Goal: Task Accomplishment & Management: Manage account settings

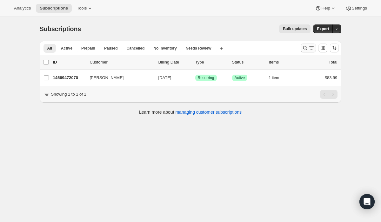
click at [304, 48] on icon "Search and filter results" at bounding box center [305, 48] width 6 height 6
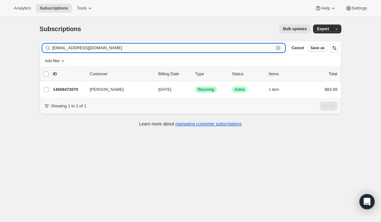
click at [231, 48] on input "[EMAIL_ADDRESS][DOMAIN_NAME]" at bounding box center [162, 47] width 221 height 9
type input "y"
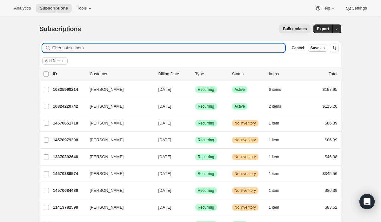
click at [62, 60] on icon "Add filter" at bounding box center [62, 60] width 5 height 5
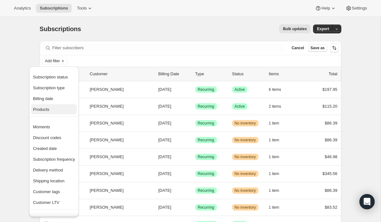
click at [43, 110] on span "Products" at bounding box center [41, 109] width 16 height 5
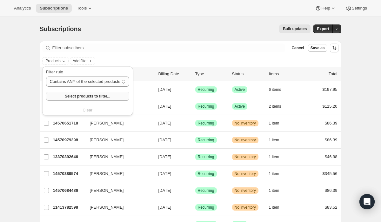
click at [84, 99] on button "Select products to filter..." at bounding box center [87, 96] width 83 height 9
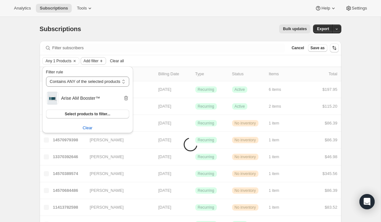
click at [97, 60] on span "Add filter" at bounding box center [90, 60] width 15 height 5
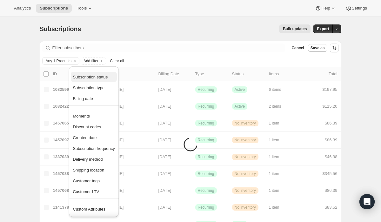
click at [97, 77] on span "Subscription status" at bounding box center [90, 77] width 35 height 5
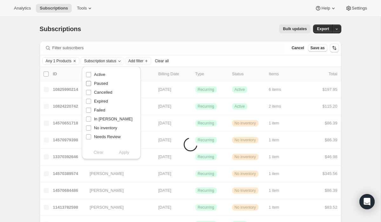
click at [98, 83] on span "Paused" at bounding box center [101, 83] width 14 height 5
click at [91, 83] on input "Paused" at bounding box center [88, 83] width 5 height 5
checkbox input "true"
click at [125, 152] on span "Apply" at bounding box center [124, 152] width 10 height 6
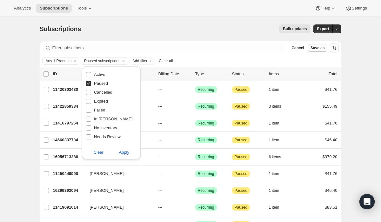
click at [229, 57] on div "Any 1 Products Paused subscriptions Add filter Clear all" at bounding box center [190, 61] width 296 height 8
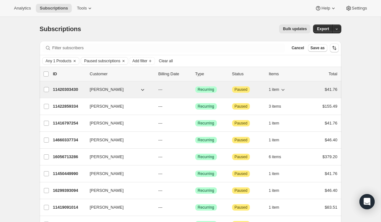
click at [65, 88] on p "11420303430" at bounding box center [69, 89] width 32 height 6
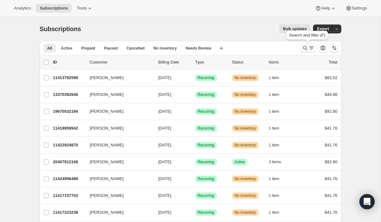
click at [304, 47] on icon "Search and filter results" at bounding box center [305, 48] width 6 height 6
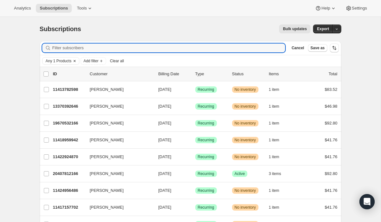
click at [76, 61] on icon "Clear" at bounding box center [74, 60] width 5 height 5
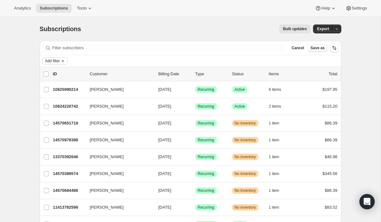
click at [60, 62] on span "Add filter" at bounding box center [52, 60] width 15 height 5
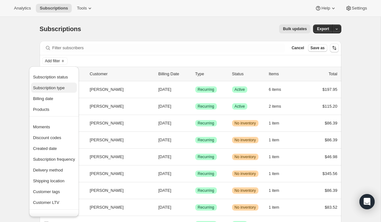
click at [53, 87] on span "Subscription type" at bounding box center [49, 87] width 32 height 5
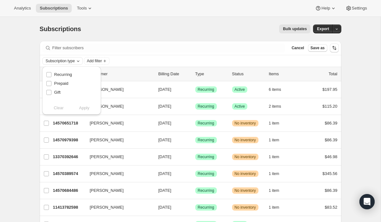
click at [80, 61] on icon "Subscription type" at bounding box center [78, 60] width 5 height 5
click at [75, 60] on span "Subscription type" at bounding box center [60, 60] width 29 height 5
click at [80, 60] on icon "Subscription type" at bounding box center [78, 60] width 5 height 5
click at [58, 61] on span "Subscription type" at bounding box center [60, 60] width 29 height 5
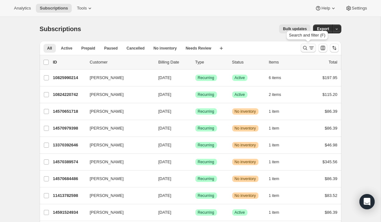
click at [303, 49] on icon "Search and filter results" at bounding box center [305, 48] width 6 height 6
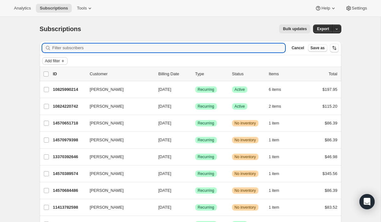
click at [60, 62] on span "Add filter" at bounding box center [52, 60] width 15 height 5
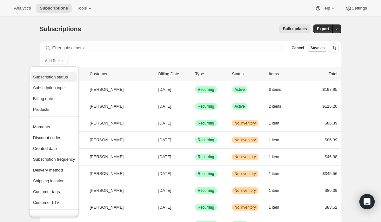
click at [60, 77] on span "Subscription status" at bounding box center [50, 77] width 35 height 5
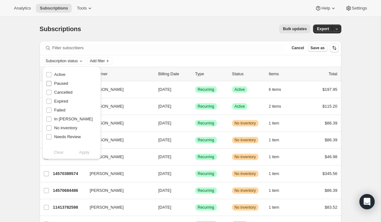
click at [61, 83] on span "Paused" at bounding box center [61, 83] width 14 height 5
click at [51, 83] on input "Paused" at bounding box center [48, 83] width 5 height 5
checkbox input "true"
click at [105, 60] on span "Add filter" at bounding box center [97, 60] width 15 height 5
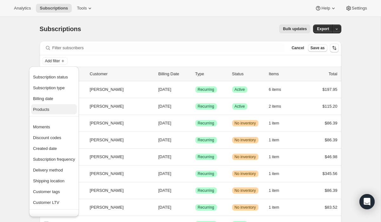
click at [43, 109] on span "Products" at bounding box center [41, 109] width 16 height 5
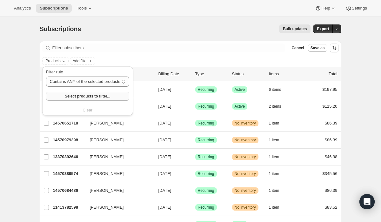
click at [73, 97] on span "Select products to filter..." at bounding box center [87, 96] width 45 height 5
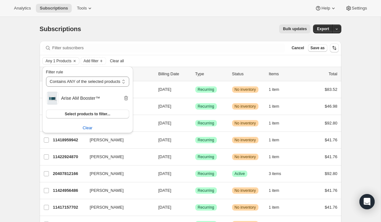
click at [195, 56] on div "Any 1 Products Add filter Clear all" at bounding box center [190, 60] width 301 height 11
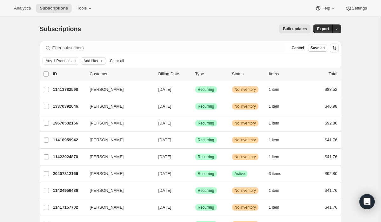
click at [98, 61] on span "Add filter" at bounding box center [90, 60] width 15 height 5
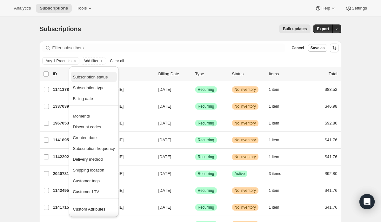
click at [93, 79] on span "Subscription status" at bounding box center [94, 77] width 42 height 6
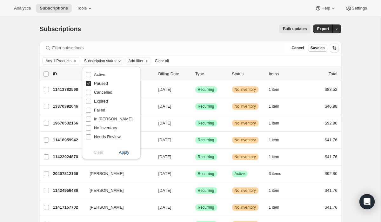
click at [122, 152] on span "Apply" at bounding box center [124, 152] width 10 height 6
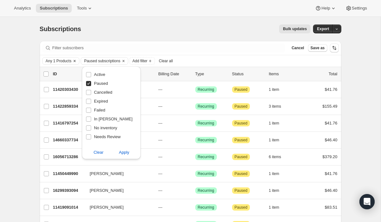
click at [62, 61] on span "Any 1 Products" at bounding box center [59, 60] width 26 height 5
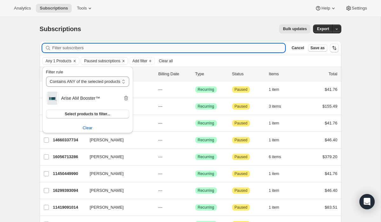
click at [137, 48] on input "Filter subscribers" at bounding box center [168, 47] width 233 height 9
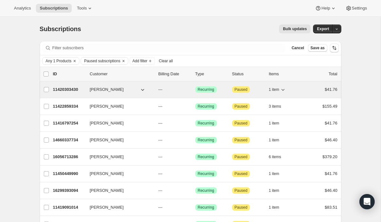
click at [70, 90] on p "11420303430" at bounding box center [69, 89] width 32 height 6
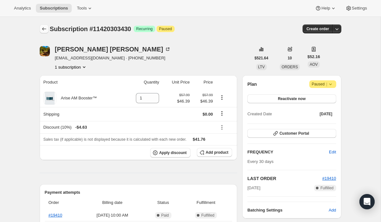
click at [44, 29] on icon "Subscriptions" at bounding box center [44, 28] width 4 height 3
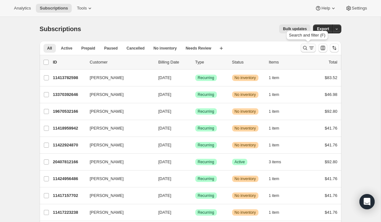
click at [303, 47] on icon "Search and filter results" at bounding box center [305, 48] width 6 height 6
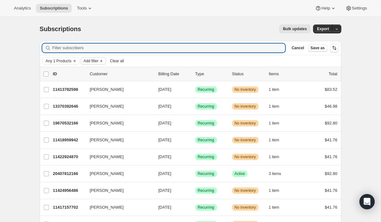
click at [97, 62] on span "Add filter" at bounding box center [90, 60] width 15 height 5
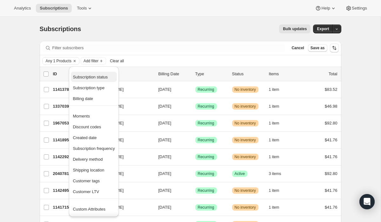
click at [99, 78] on span "Subscription status" at bounding box center [90, 77] width 35 height 5
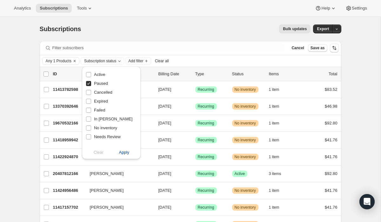
click at [124, 152] on span "Apply" at bounding box center [124, 152] width 10 height 6
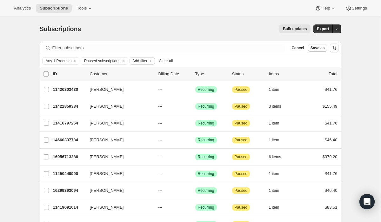
click at [146, 60] on span "Add filter" at bounding box center [139, 60] width 15 height 5
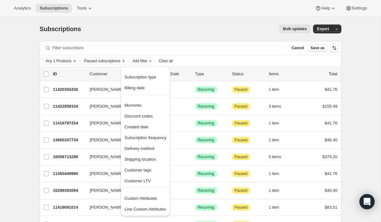
click at [218, 56] on div "Any 1 Products Paused subscriptions Add filter Clear all" at bounding box center [190, 60] width 301 height 11
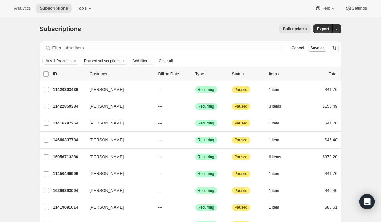
click at [173, 60] on span "Clear all" at bounding box center [166, 60] width 14 height 5
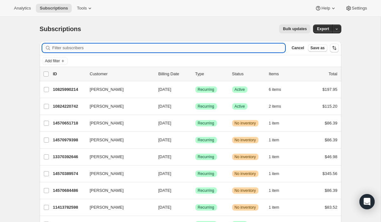
click at [188, 48] on input "Filter subscribers" at bounding box center [168, 47] width 233 height 9
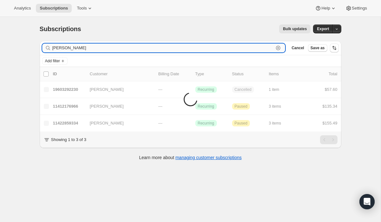
type input "[PERSON_NAME]"
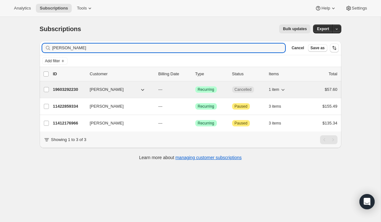
click at [77, 89] on p "19603292230" at bounding box center [69, 89] width 32 height 6
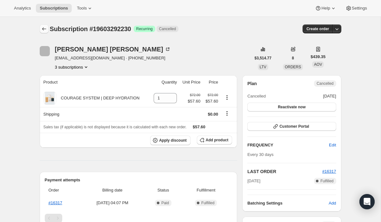
click at [43, 28] on icon "Subscriptions" at bounding box center [44, 29] width 6 height 6
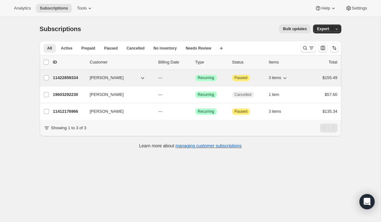
click at [64, 77] on p "11422859334" at bounding box center [69, 78] width 32 height 6
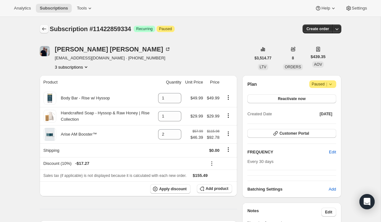
click at [45, 29] on icon "Subscriptions" at bounding box center [44, 28] width 4 height 3
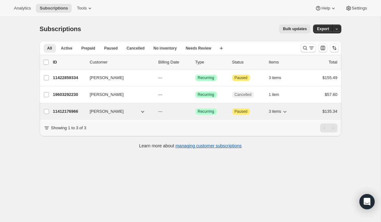
click at [74, 113] on p "11412176966" at bounding box center [69, 111] width 32 height 6
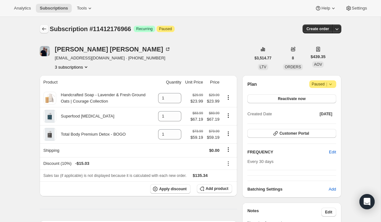
click at [43, 30] on icon "Subscriptions" at bounding box center [44, 29] width 6 height 6
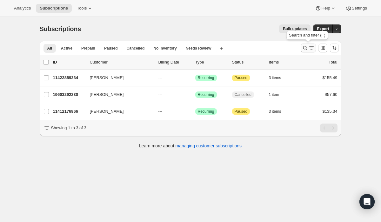
click at [303, 49] on icon "Search and filter results" at bounding box center [305, 48] width 6 height 6
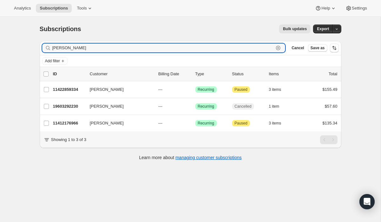
drag, startPoint x: 84, startPoint y: 46, endPoint x: 36, endPoint y: 50, distance: 48.7
click at [36, 49] on div "Filter subscribers [PERSON_NAME] Clear Cancel Save as Add filter 0 selected Upd…" at bounding box center [188, 101] width 306 height 131
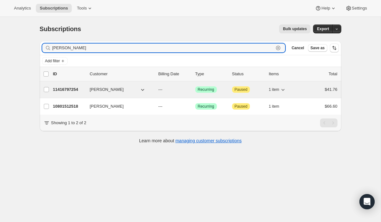
type input "[PERSON_NAME]"
click at [64, 90] on p "11416797254" at bounding box center [69, 89] width 32 height 6
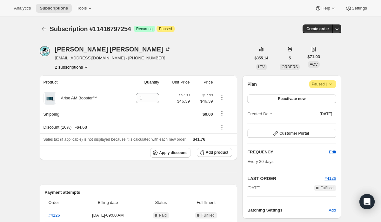
click at [70, 67] on button "2 subscriptions" at bounding box center [72, 67] width 35 height 6
click at [69, 78] on span "10801512518" at bounding box center [62, 78] width 25 height 5
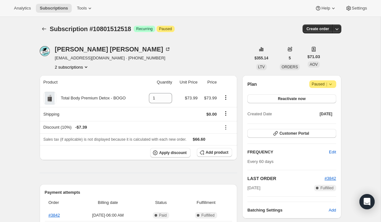
click at [70, 66] on button "2 subscriptions" at bounding box center [72, 67] width 35 height 6
click at [70, 90] on span "11416797254" at bounding box center [62, 89] width 25 height 5
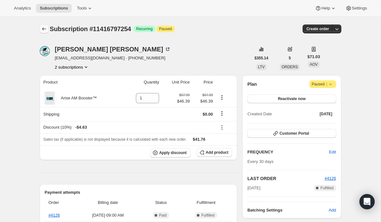
click at [43, 30] on icon "Subscriptions" at bounding box center [44, 29] width 6 height 6
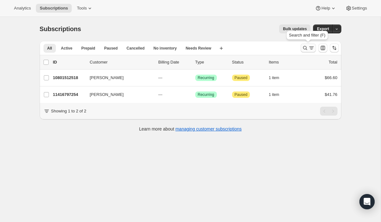
click at [305, 48] on icon "Search and filter results" at bounding box center [305, 48] width 6 height 6
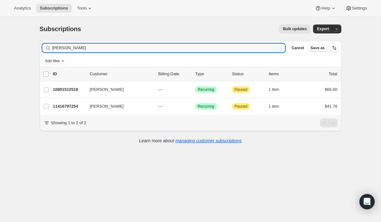
drag, startPoint x: 80, startPoint y: 48, endPoint x: 36, endPoint y: 49, distance: 44.4
click at [36, 48] on div "Filter subscribers [PERSON_NAME] Clear Cancel Save as Add filter 0 selected Upd…" at bounding box center [188, 93] width 306 height 114
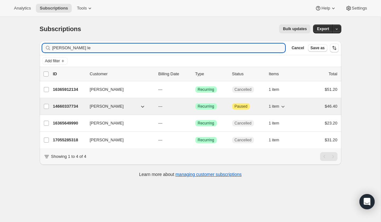
type input "[PERSON_NAME] le"
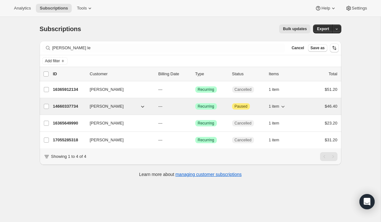
click at [69, 107] on p "14660337734" at bounding box center [69, 106] width 32 height 6
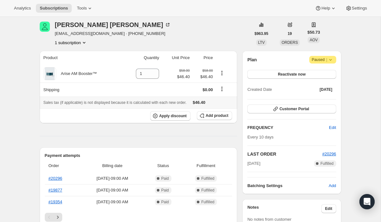
scroll to position [24, 0]
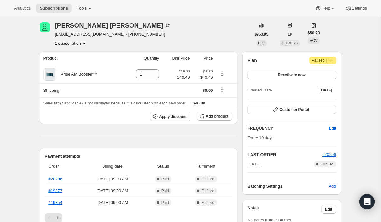
click at [330, 62] on icon at bounding box center [330, 60] width 6 height 6
click at [282, 77] on span "Reactivate now" at bounding box center [292, 74] width 28 height 5
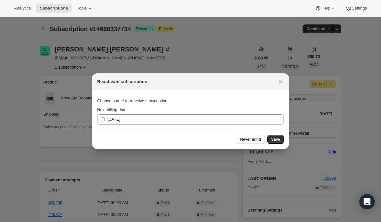
scroll to position [0, 0]
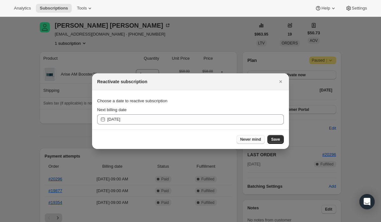
click at [257, 140] on span "Never mind" at bounding box center [250, 139] width 21 height 5
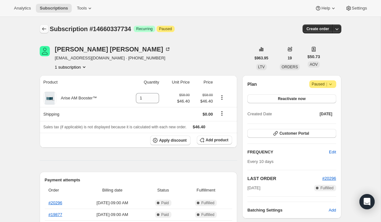
click at [43, 28] on icon "Subscriptions" at bounding box center [44, 29] width 6 height 6
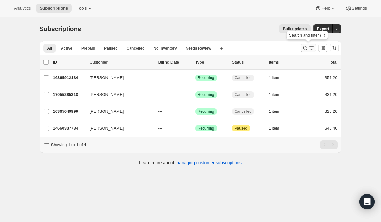
click at [305, 49] on icon "Search and filter results" at bounding box center [305, 48] width 6 height 6
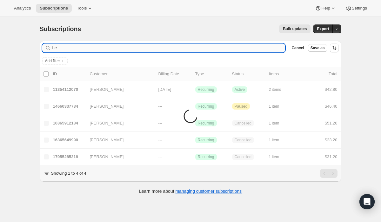
type input "L"
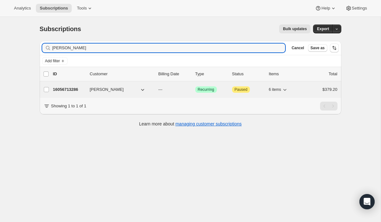
type input "[PERSON_NAME]"
click at [69, 89] on p "16056713286" at bounding box center [69, 89] width 32 height 6
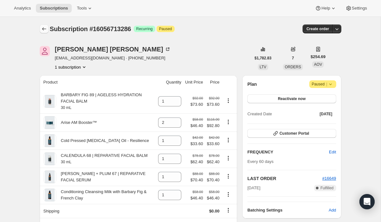
click at [43, 31] on icon "Subscriptions" at bounding box center [44, 29] width 6 height 6
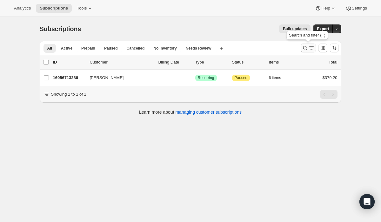
click at [304, 48] on icon "Search and filter results" at bounding box center [305, 48] width 6 height 6
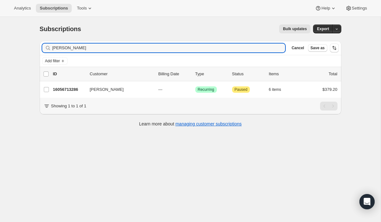
drag, startPoint x: 81, startPoint y: 46, endPoint x: 49, endPoint y: 47, distance: 32.4
click at [49, 47] on div "[PERSON_NAME] Clear" at bounding box center [163, 47] width 243 height 9
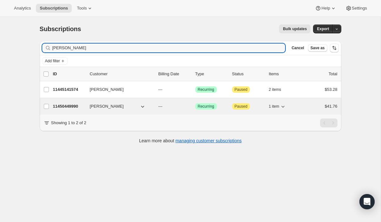
type input "[PERSON_NAME]"
click at [66, 107] on p "11450449990" at bounding box center [69, 106] width 32 height 6
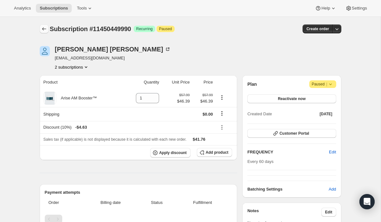
click at [44, 30] on icon "Subscriptions" at bounding box center [44, 29] width 6 height 6
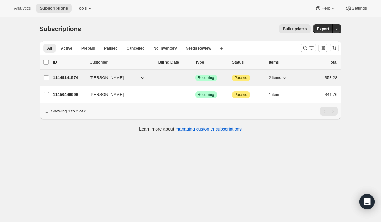
click at [68, 78] on p "11445141574" at bounding box center [69, 78] width 32 height 6
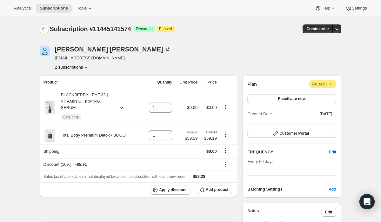
click at [43, 26] on icon "Subscriptions" at bounding box center [44, 29] width 6 height 6
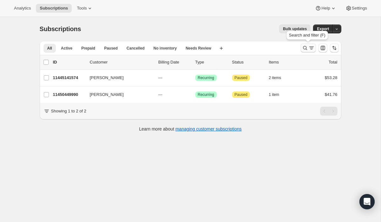
click at [305, 49] on icon "Search and filter results" at bounding box center [305, 48] width 6 height 6
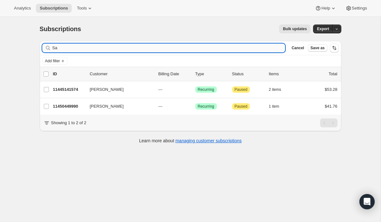
type input "S"
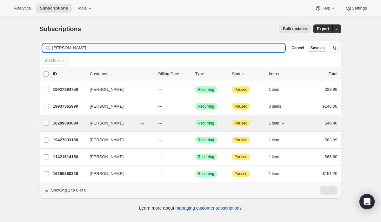
type input "[PERSON_NAME]"
click at [71, 122] on p "16299393094" at bounding box center [69, 123] width 32 height 6
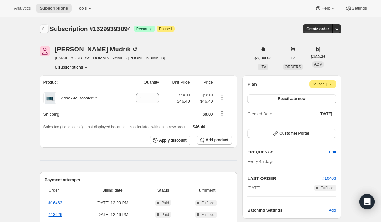
click at [44, 29] on icon "Subscriptions" at bounding box center [44, 28] width 4 height 3
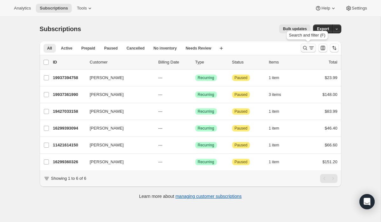
click at [302, 48] on icon "Search and filter results" at bounding box center [305, 48] width 6 height 6
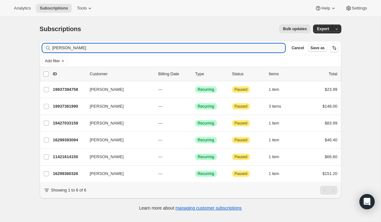
drag, startPoint x: 86, startPoint y: 48, endPoint x: 47, endPoint y: 46, distance: 39.7
click at [47, 46] on div "[PERSON_NAME] Clear" at bounding box center [163, 47] width 243 height 9
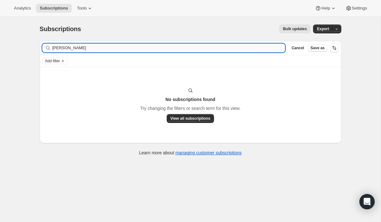
click at [54, 48] on input "[PERSON_NAME]" at bounding box center [168, 47] width 233 height 9
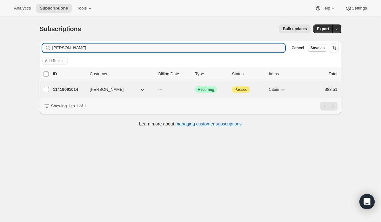
type input "[PERSON_NAME]"
click at [66, 89] on p "11419091014" at bounding box center [69, 89] width 32 height 6
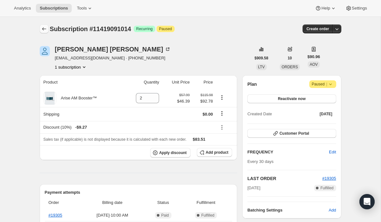
click at [42, 28] on icon "Subscriptions" at bounding box center [44, 29] width 6 height 6
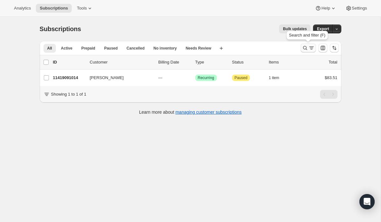
click at [306, 48] on icon "Search and filter results" at bounding box center [305, 48] width 6 height 6
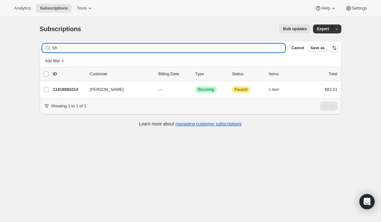
type input "S"
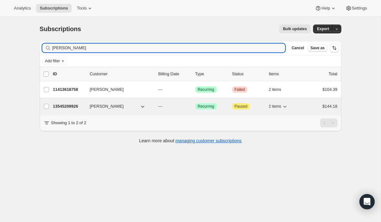
type input "[PERSON_NAME]"
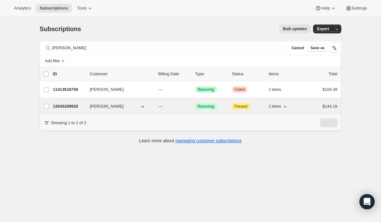
click at [76, 106] on p "13545209926" at bounding box center [69, 106] width 32 height 6
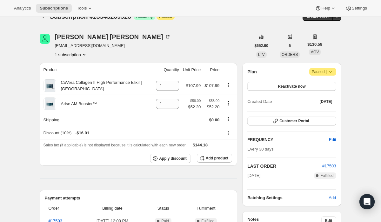
scroll to position [9, 0]
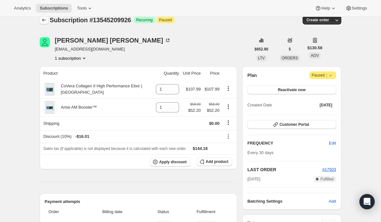
click at [44, 20] on icon "Subscriptions" at bounding box center [44, 20] width 6 height 6
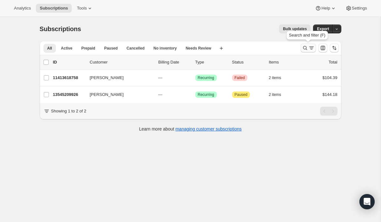
click at [304, 48] on icon "Search and filter results" at bounding box center [305, 48] width 6 height 6
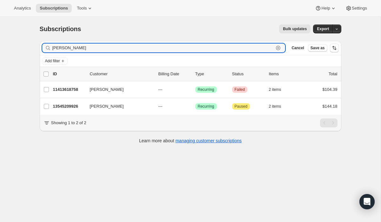
drag, startPoint x: 69, startPoint y: 48, endPoint x: 42, endPoint y: 47, distance: 27.3
click at [43, 47] on div "[PERSON_NAME] Clear" at bounding box center [163, 47] width 243 height 9
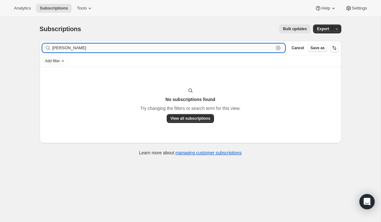
click at [58, 49] on input "[PERSON_NAME]" at bounding box center [162, 47] width 221 height 9
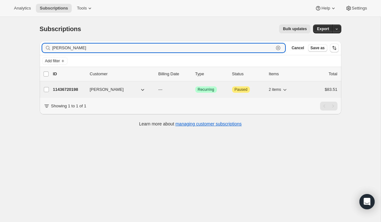
type input "[PERSON_NAME]"
click at [70, 89] on p "11436720198" at bounding box center [69, 89] width 32 height 6
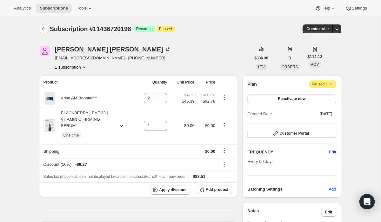
click at [44, 29] on icon "Subscriptions" at bounding box center [44, 29] width 6 height 6
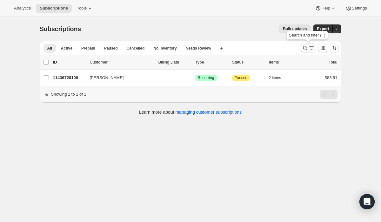
click at [305, 49] on icon "Search and filter results" at bounding box center [305, 48] width 6 height 6
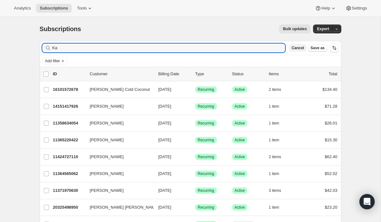
type input "K"
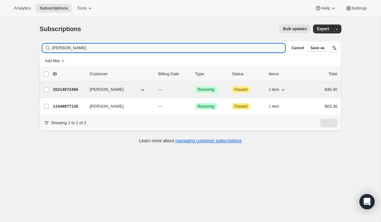
type input "[PERSON_NAME]"
click at [64, 90] on p "20214972486" at bounding box center [69, 89] width 32 height 6
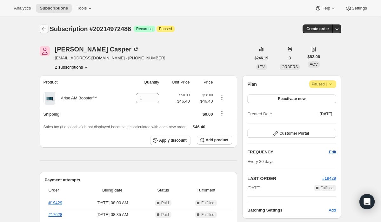
click at [44, 29] on icon "Subscriptions" at bounding box center [44, 29] width 6 height 6
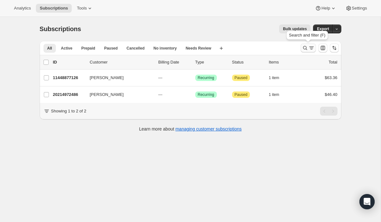
click at [306, 48] on icon "Search and filter results" at bounding box center [305, 48] width 4 height 4
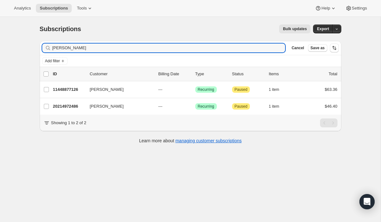
drag, startPoint x: 88, startPoint y: 48, endPoint x: 49, endPoint y: 50, distance: 38.8
click at [49, 49] on div "[PERSON_NAME] Clear" at bounding box center [163, 47] width 243 height 9
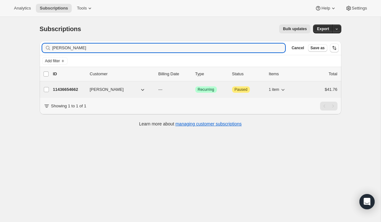
type input "[PERSON_NAME]"
click at [60, 89] on p "11436654662" at bounding box center [69, 89] width 32 height 6
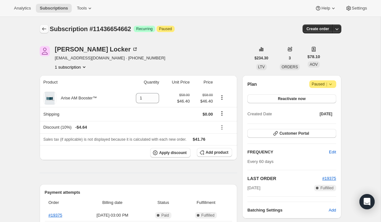
click at [43, 28] on icon "Subscriptions" at bounding box center [44, 29] width 6 height 6
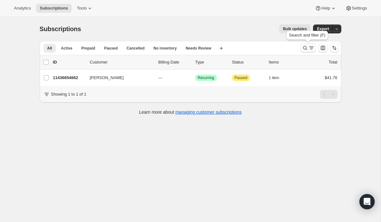
click at [304, 49] on icon "Search and filter results" at bounding box center [305, 48] width 6 height 6
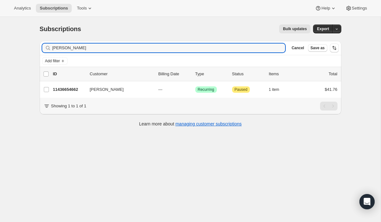
drag, startPoint x: 89, startPoint y: 47, endPoint x: 39, endPoint y: 47, distance: 49.2
click at [40, 47] on div "Filter subscribers [PERSON_NAME] Clear Cancel Save as" at bounding box center [190, 48] width 301 height 14
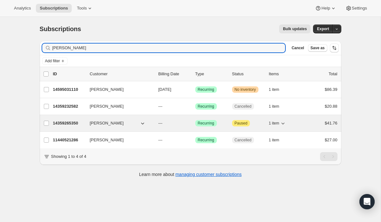
type input "[PERSON_NAME]"
click at [77, 124] on p "14359265350" at bounding box center [69, 123] width 32 height 6
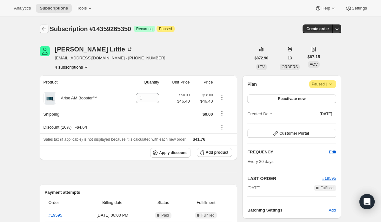
click at [41, 26] on icon "Subscriptions" at bounding box center [44, 29] width 6 height 6
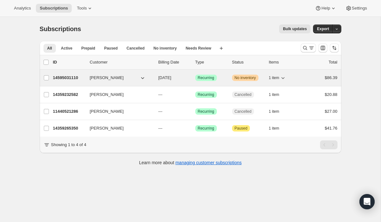
click at [67, 78] on p "14595031110" at bounding box center [69, 78] width 32 height 6
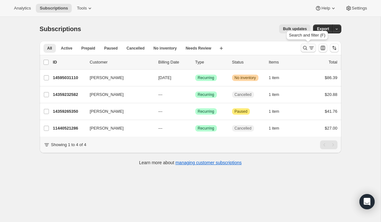
click at [305, 49] on icon "Search and filter results" at bounding box center [305, 48] width 6 height 6
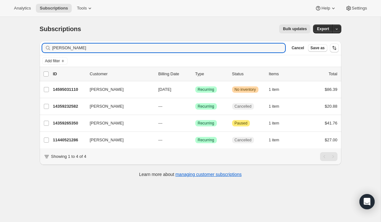
drag, startPoint x: 86, startPoint y: 48, endPoint x: 43, endPoint y: 48, distance: 43.1
click at [43, 48] on div "[PERSON_NAME] Clear" at bounding box center [163, 47] width 243 height 9
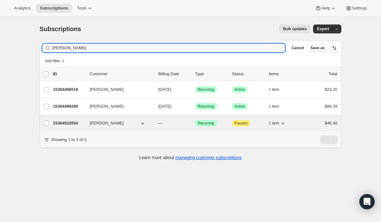
type input "[PERSON_NAME]"
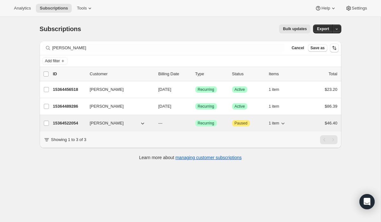
click at [64, 122] on p "15364522054" at bounding box center [69, 123] width 32 height 6
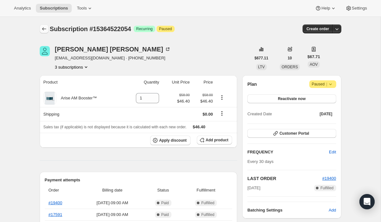
click at [43, 28] on icon "Subscriptions" at bounding box center [44, 29] width 6 height 6
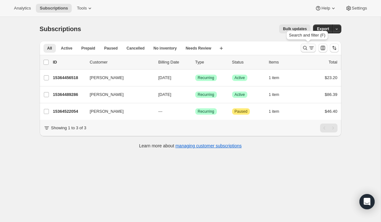
click at [303, 49] on icon "Search and filter results" at bounding box center [305, 48] width 6 height 6
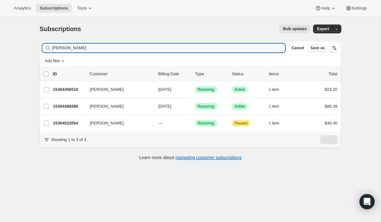
drag, startPoint x: 223, startPoint y: 46, endPoint x: 45, endPoint y: 49, distance: 178.6
click at [44, 49] on div "[PERSON_NAME] Clear" at bounding box center [163, 47] width 243 height 9
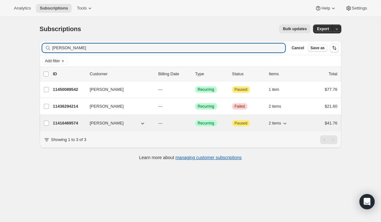
type input "[PERSON_NAME]"
click at [72, 124] on p "11416469574" at bounding box center [69, 123] width 32 height 6
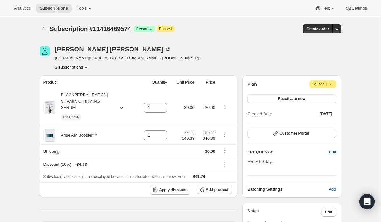
click at [69, 66] on button "3 subscriptions" at bounding box center [72, 67] width 35 height 6
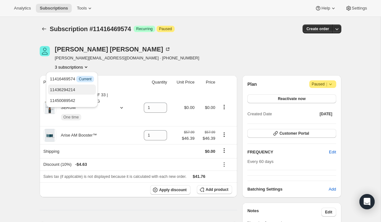
click at [72, 89] on span "11436294214" at bounding box center [62, 89] width 25 height 5
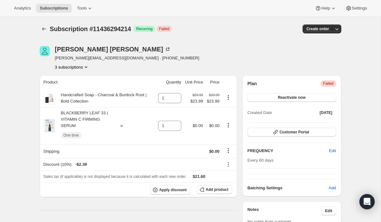
click at [71, 66] on button "3 subscriptions" at bounding box center [72, 67] width 35 height 6
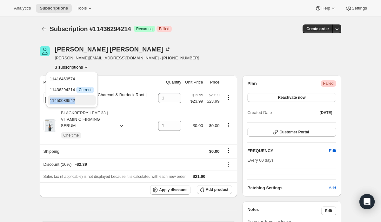
click at [69, 101] on span "11450089542" at bounding box center [62, 100] width 25 height 5
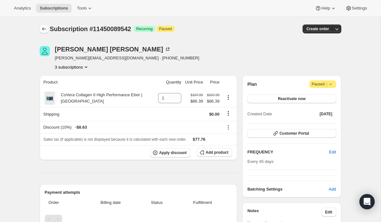
click at [43, 31] on icon "Subscriptions" at bounding box center [44, 29] width 6 height 6
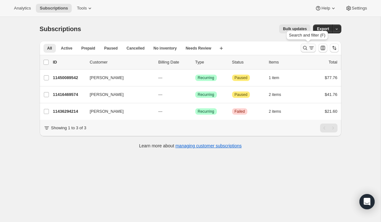
click at [306, 50] on icon "Search and filter results" at bounding box center [305, 48] width 6 height 6
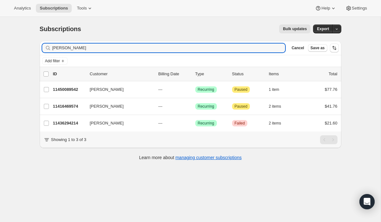
drag, startPoint x: 93, startPoint y: 47, endPoint x: 41, endPoint y: 46, distance: 52.0
click at [42, 46] on div "Filter subscribers [PERSON_NAME] Clear Cancel Save as" at bounding box center [190, 48] width 301 height 14
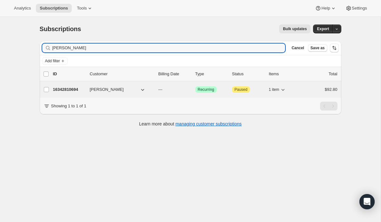
type input "[PERSON_NAME]"
click at [69, 90] on p "16342810694" at bounding box center [69, 89] width 32 height 6
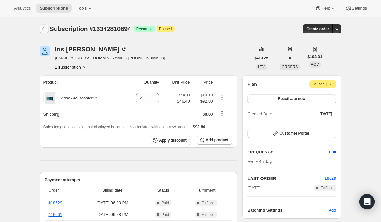
click at [43, 28] on icon "Subscriptions" at bounding box center [44, 29] width 6 height 6
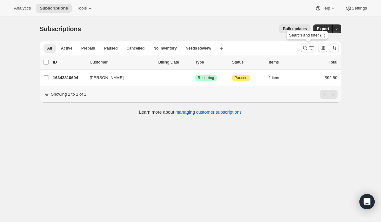
click at [304, 50] on icon "Search and filter results" at bounding box center [305, 48] width 6 height 6
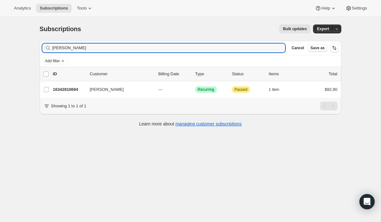
drag, startPoint x: 70, startPoint y: 48, endPoint x: 39, endPoint y: 48, distance: 31.1
click at [40, 48] on div "Filter subscribers [PERSON_NAME] Clear Cancel Save as" at bounding box center [190, 48] width 301 height 14
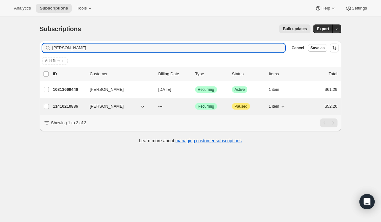
type input "[PERSON_NAME]"
click at [65, 105] on p "11410210886" at bounding box center [69, 106] width 32 height 6
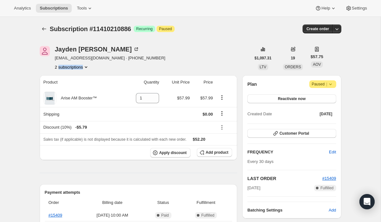
click at [61, 68] on button "2 subscriptions" at bounding box center [72, 67] width 35 height 6
click at [63, 80] on span "10813669446" at bounding box center [62, 78] width 25 height 5
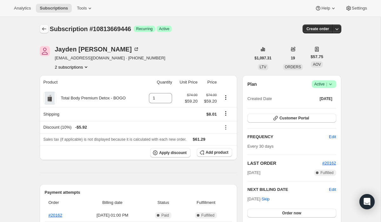
click at [40, 28] on button "Subscriptions" at bounding box center [44, 28] width 9 height 9
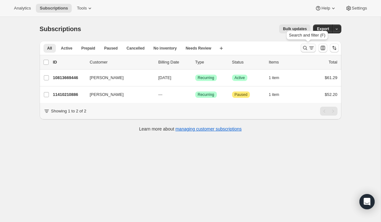
click at [304, 47] on icon "Search and filter results" at bounding box center [305, 48] width 6 height 6
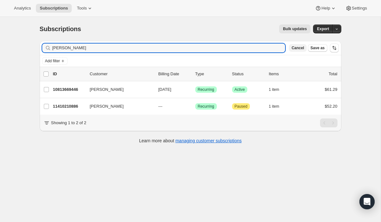
type input "J"
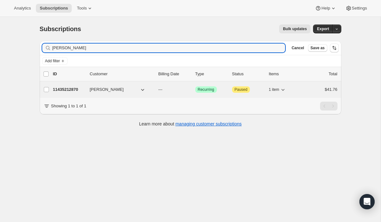
type input "[PERSON_NAME]"
click at [78, 89] on p "11435212870" at bounding box center [69, 89] width 32 height 6
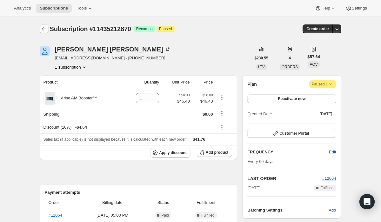
click at [41, 30] on icon "Subscriptions" at bounding box center [44, 29] width 6 height 6
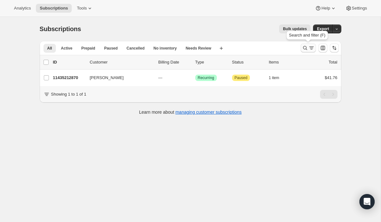
click at [303, 49] on icon "Search and filter results" at bounding box center [305, 48] width 4 height 4
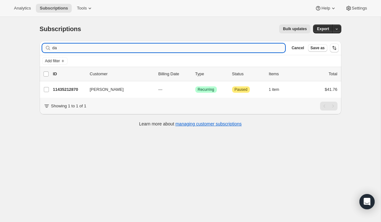
type input "d"
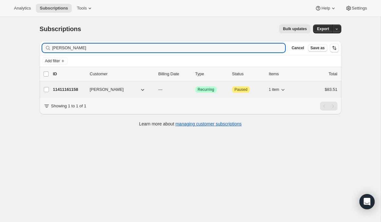
type input "[PERSON_NAME]"
click at [73, 90] on p "11411161158" at bounding box center [69, 89] width 32 height 6
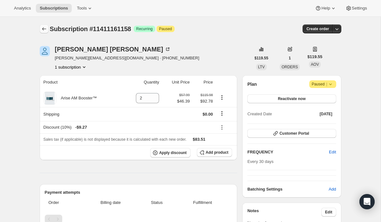
click at [42, 29] on icon "Subscriptions" at bounding box center [44, 29] width 6 height 6
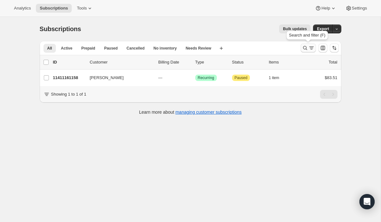
click at [303, 48] on icon "Search and filter results" at bounding box center [305, 48] width 6 height 6
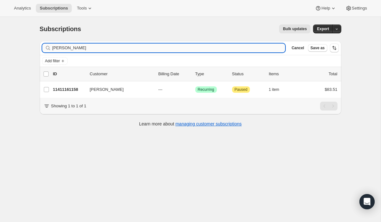
click at [220, 49] on input "[PERSON_NAME]" at bounding box center [168, 47] width 233 height 9
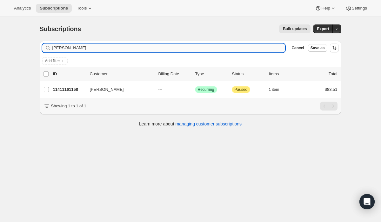
click at [220, 49] on input "[PERSON_NAME]" at bounding box center [168, 47] width 233 height 9
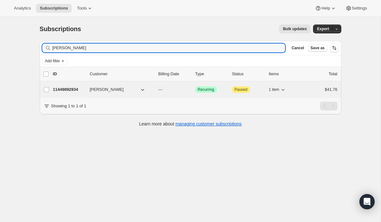
type input "[PERSON_NAME]"
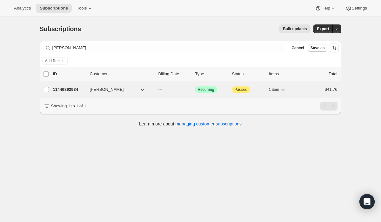
click at [69, 89] on p "11449892934" at bounding box center [69, 89] width 32 height 6
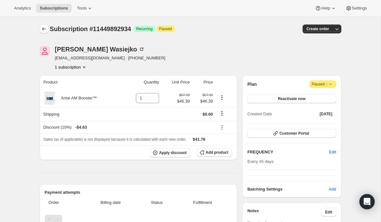
click at [46, 29] on icon "Subscriptions" at bounding box center [44, 29] width 6 height 6
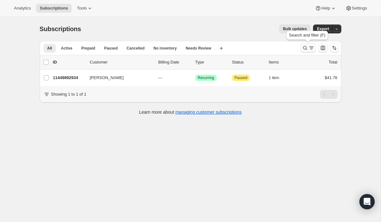
click at [304, 47] on icon "Search and filter results" at bounding box center [305, 48] width 6 height 6
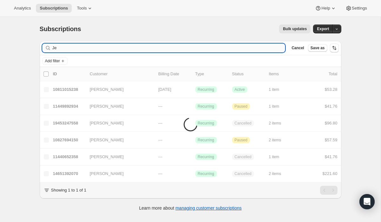
type input "J"
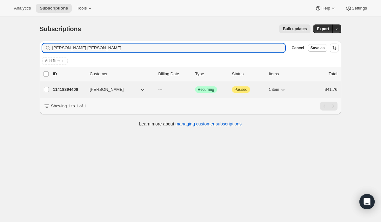
type input "[PERSON_NAME] [PERSON_NAME]"
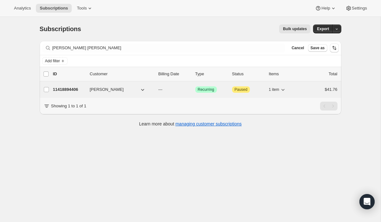
click at [74, 89] on p "11418894406" at bounding box center [69, 89] width 32 height 6
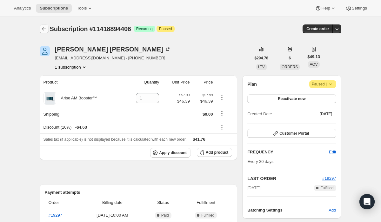
click at [43, 29] on icon "Subscriptions" at bounding box center [44, 29] width 6 height 6
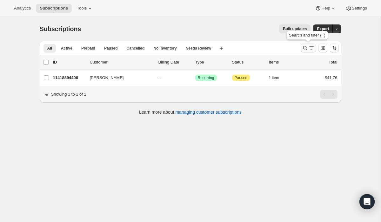
click at [305, 48] on icon "Search and filter results" at bounding box center [305, 48] width 6 height 6
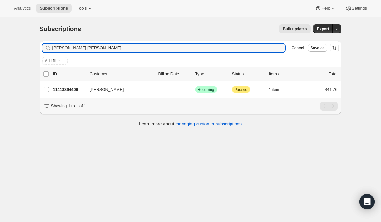
drag, startPoint x: 72, startPoint y: 48, endPoint x: 46, endPoint y: 47, distance: 26.7
click at [46, 47] on div "[PERSON_NAME] [PERSON_NAME] Clear" at bounding box center [163, 47] width 243 height 9
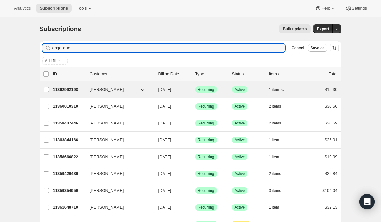
type input "angelique"
click at [68, 88] on p "11362992198" at bounding box center [69, 89] width 32 height 6
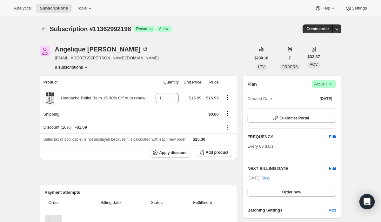
click at [80, 67] on button "8 subscriptions" at bounding box center [72, 67] width 35 height 6
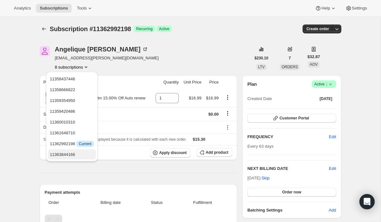
click at [85, 154] on span "11363844166" at bounding box center [72, 154] width 44 height 6
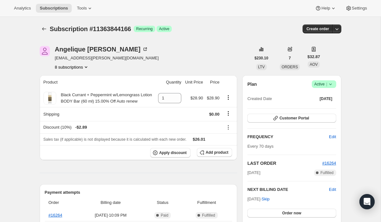
click at [77, 66] on button "8 subscriptions" at bounding box center [72, 67] width 35 height 6
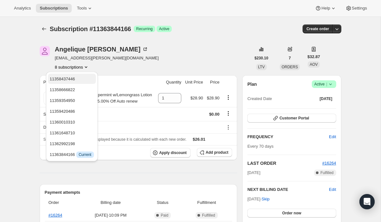
click at [77, 78] on span "11358437446" at bounding box center [72, 79] width 44 height 6
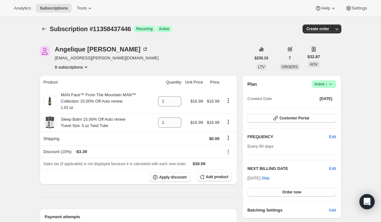
click at [76, 67] on button "8 subscriptions" at bounding box center [72, 67] width 35 height 6
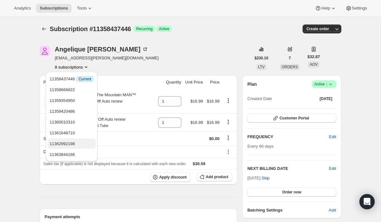
click at [71, 143] on span "11362992198" at bounding box center [61, 143] width 25 height 5
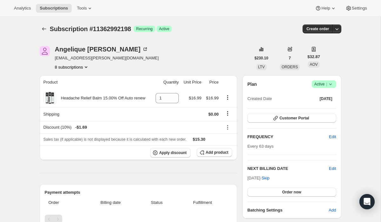
click at [79, 66] on button "8 subscriptions" at bounding box center [72, 67] width 35 height 6
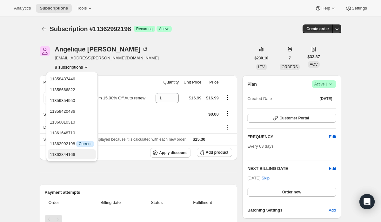
click at [69, 154] on span "11363844166" at bounding box center [62, 154] width 25 height 5
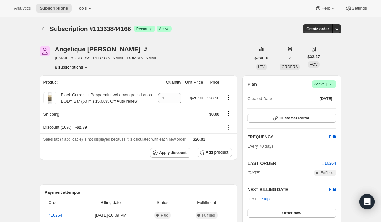
click at [80, 68] on button "8 subscriptions" at bounding box center [72, 67] width 35 height 6
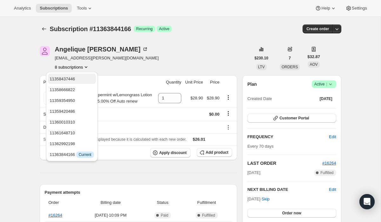
click at [77, 78] on span "11358437446" at bounding box center [72, 79] width 44 height 6
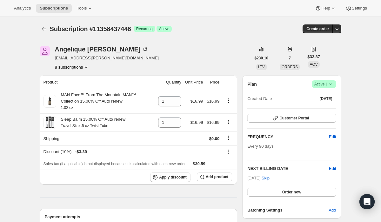
click at [77, 69] on button "8 subscriptions" at bounding box center [72, 67] width 35 height 6
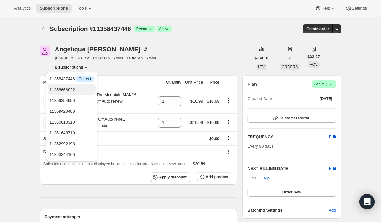
click at [74, 89] on span "11358666822" at bounding box center [61, 89] width 25 height 5
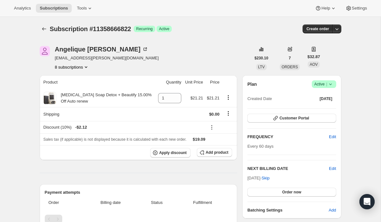
click at [76, 66] on button "8 subscriptions" at bounding box center [72, 67] width 35 height 6
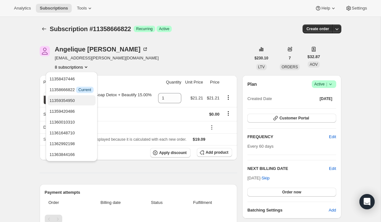
click at [72, 99] on span "11359354950" at bounding box center [61, 100] width 25 height 5
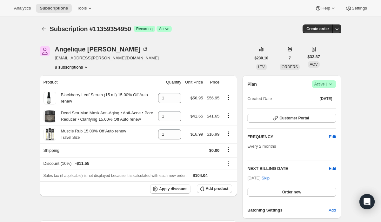
click at [80, 67] on button "8 subscriptions" at bounding box center [72, 67] width 35 height 6
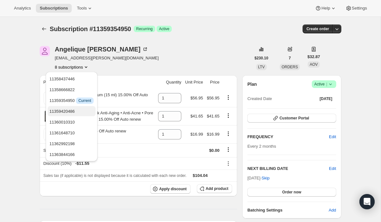
click at [72, 110] on span "11359420486" at bounding box center [61, 111] width 25 height 5
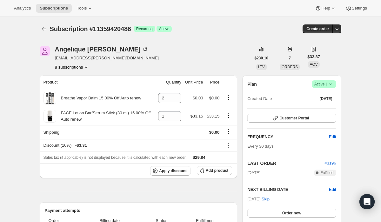
click at [82, 67] on button "8 subscriptions" at bounding box center [72, 67] width 35 height 6
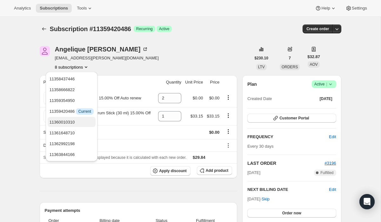
click at [75, 120] on span "11360010310" at bounding box center [61, 122] width 25 height 5
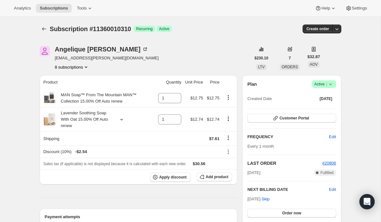
click at [79, 67] on button "8 subscriptions" at bounding box center [72, 67] width 35 height 6
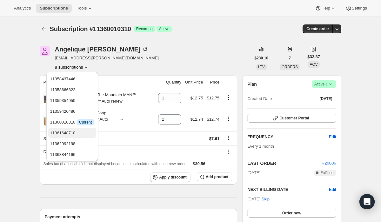
click at [67, 135] on span "11361648710" at bounding box center [72, 133] width 44 height 6
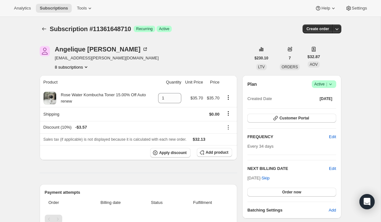
click at [80, 66] on button "8 subscriptions" at bounding box center [72, 67] width 35 height 6
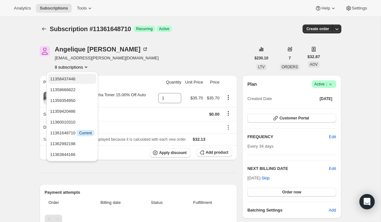
click at [79, 79] on span "11358437446" at bounding box center [72, 79] width 44 height 6
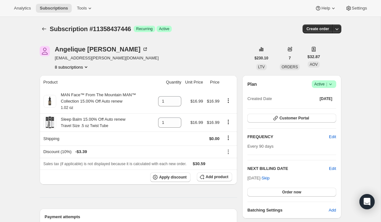
click at [81, 66] on button "8 subscriptions" at bounding box center [72, 67] width 35 height 6
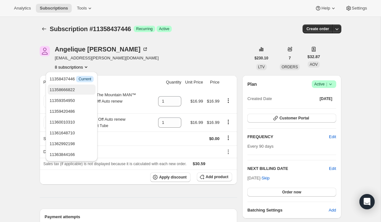
click at [81, 88] on span "11358666822" at bounding box center [71, 90] width 44 height 6
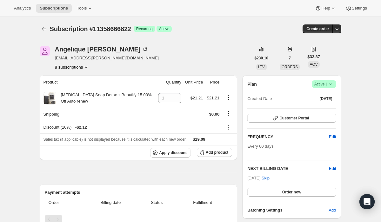
click at [86, 67] on icon "Product actions" at bounding box center [86, 67] width 6 height 6
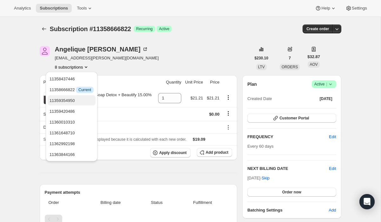
click at [79, 102] on span "11359354950" at bounding box center [71, 100] width 44 height 6
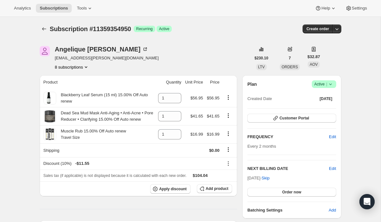
click at [88, 67] on icon "Product actions" at bounding box center [86, 67] width 6 height 6
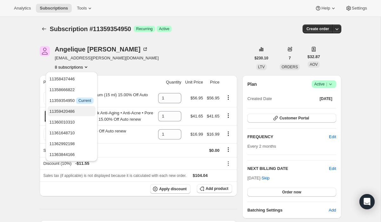
click at [79, 107] on button "11359420486" at bounding box center [72, 111] width 48 height 10
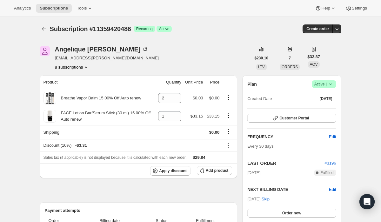
click at [87, 66] on icon "Product actions" at bounding box center [86, 67] width 3 height 2
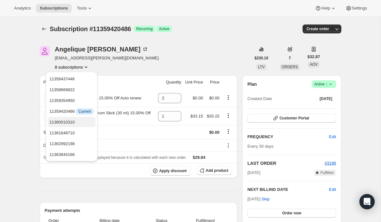
click at [82, 121] on span "11360010310" at bounding box center [71, 122] width 44 height 6
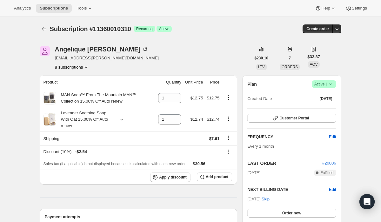
click at [88, 66] on icon "Product actions" at bounding box center [86, 67] width 6 height 6
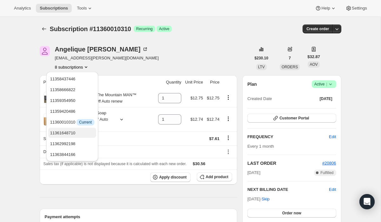
click at [76, 132] on span "11361648710" at bounding box center [62, 132] width 25 height 5
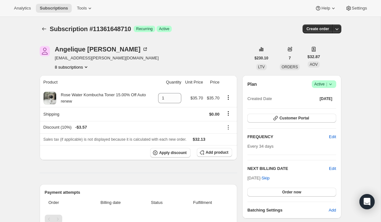
click at [89, 68] on icon "Product actions" at bounding box center [86, 67] width 6 height 6
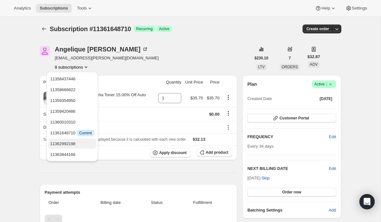
click at [80, 143] on span "11362992198" at bounding box center [72, 144] width 44 height 6
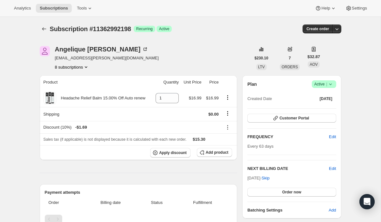
click at [89, 67] on icon "Product actions" at bounding box center [86, 67] width 6 height 6
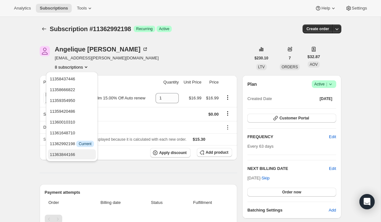
click at [73, 153] on span "11363844166" at bounding box center [62, 154] width 25 height 5
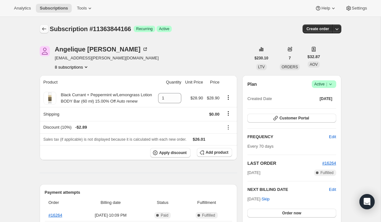
click at [44, 29] on icon "Subscriptions" at bounding box center [44, 29] width 6 height 6
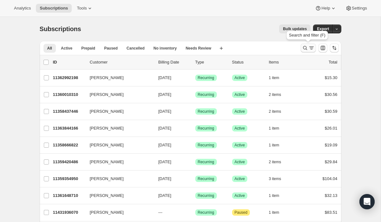
click at [308, 46] on icon "Search and filter results" at bounding box center [311, 48] width 6 height 6
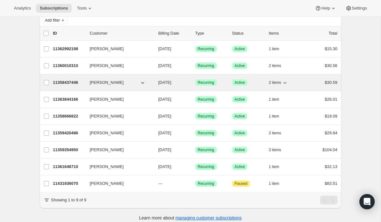
scroll to position [43, 0]
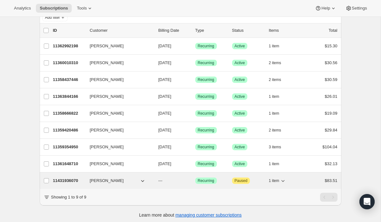
type input "[PERSON_NAME]"
click at [68, 179] on p "11431936070" at bounding box center [69, 180] width 32 height 6
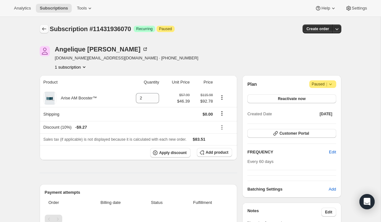
click at [42, 29] on icon "Subscriptions" at bounding box center [44, 28] width 4 height 3
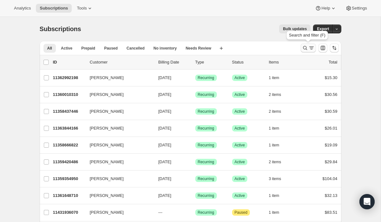
click at [304, 49] on icon "Search and filter results" at bounding box center [305, 48] width 6 height 6
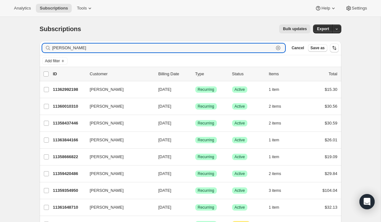
drag, startPoint x: 89, startPoint y: 47, endPoint x: 45, endPoint y: 46, distance: 43.5
click at [45, 46] on div "[PERSON_NAME] Clear" at bounding box center [163, 47] width 243 height 9
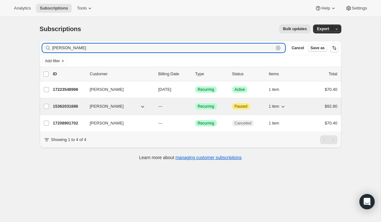
type input "[PERSON_NAME]"
click at [64, 107] on p "15362031686" at bounding box center [69, 106] width 32 height 6
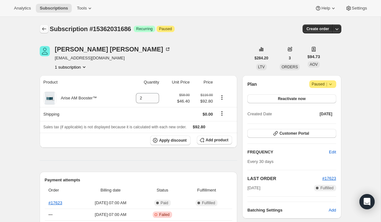
click at [43, 29] on icon "Subscriptions" at bounding box center [44, 28] width 4 height 3
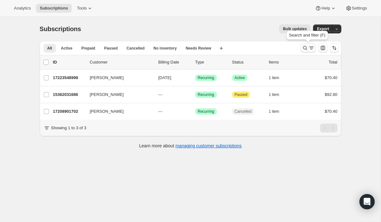
click at [304, 47] on icon "Search and filter results" at bounding box center [305, 48] width 6 height 6
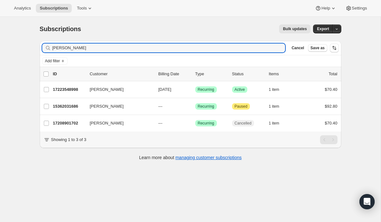
drag, startPoint x: 79, startPoint y: 50, endPoint x: 46, endPoint y: 50, distance: 33.0
click at [46, 50] on div "[PERSON_NAME]" at bounding box center [163, 47] width 243 height 9
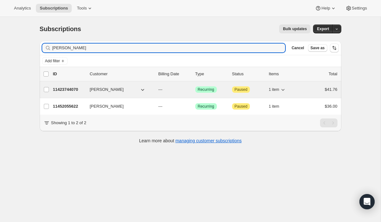
type input "[PERSON_NAME]"
click at [64, 90] on p "11423744070" at bounding box center [69, 89] width 32 height 6
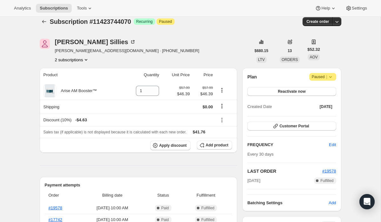
scroll to position [9, 0]
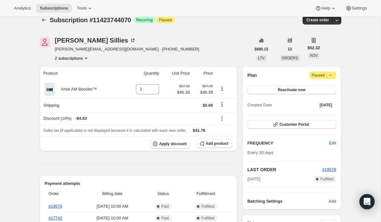
click at [78, 57] on button "2 subscriptions" at bounding box center [72, 58] width 35 height 6
click at [75, 80] on span "11452055622" at bounding box center [62, 80] width 25 height 5
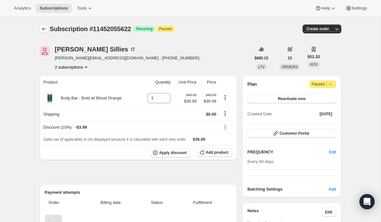
click at [43, 28] on icon "Subscriptions" at bounding box center [44, 29] width 6 height 6
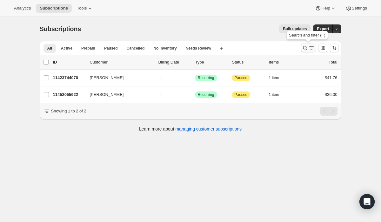
click at [304, 49] on icon "Search and filter results" at bounding box center [305, 48] width 6 height 6
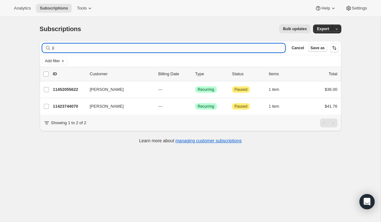
type input "j"
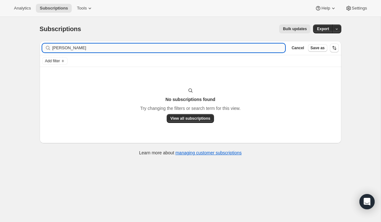
click at [57, 49] on input "[PERSON_NAME]" at bounding box center [168, 47] width 233 height 9
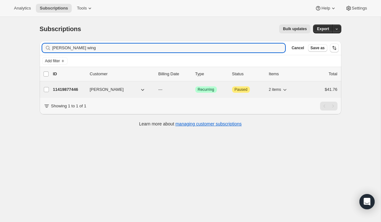
type input "[PERSON_NAME] wing"
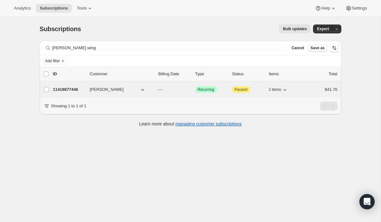
click at [69, 89] on p "11419877446" at bounding box center [69, 89] width 32 height 6
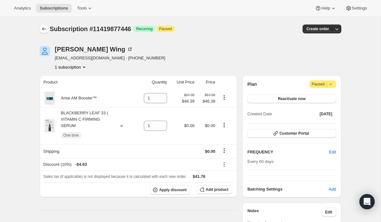
click at [43, 29] on icon "Subscriptions" at bounding box center [44, 28] width 4 height 3
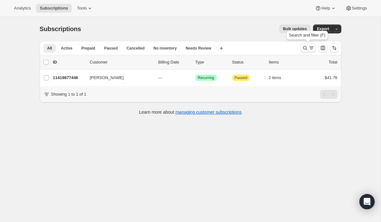
click at [305, 50] on icon "Search and filter results" at bounding box center [305, 48] width 6 height 6
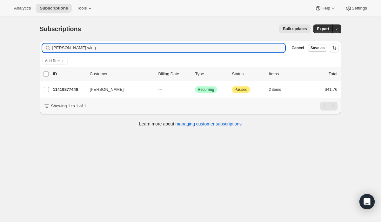
drag, startPoint x: 76, startPoint y: 49, endPoint x: 45, endPoint y: 49, distance: 30.5
click at [45, 49] on div "[PERSON_NAME] wing Clear" at bounding box center [163, 47] width 243 height 9
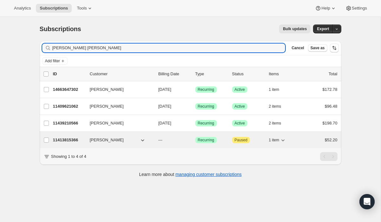
type input "[PERSON_NAME] [PERSON_NAME]"
click at [77, 141] on p "11413815366" at bounding box center [69, 140] width 32 height 6
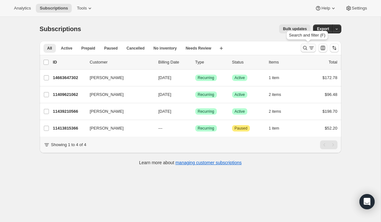
click at [305, 48] on icon "Search and filter results" at bounding box center [305, 48] width 6 height 6
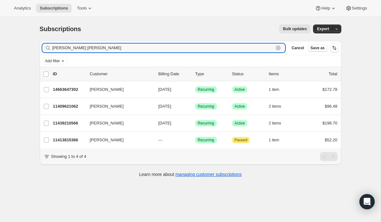
drag, startPoint x: 136, startPoint y: 47, endPoint x: 38, endPoint y: 47, distance: 97.7
click at [38, 47] on div "Filter subscribers [PERSON_NAME] [PERSON_NAME] Clear Cancel Save as Add filter …" at bounding box center [188, 110] width 306 height 148
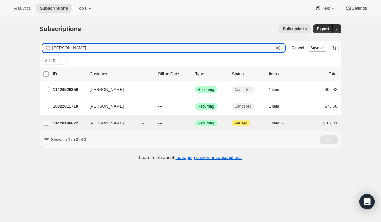
type input "[PERSON_NAME]"
click at [69, 124] on p "11420106822" at bounding box center [69, 123] width 32 height 6
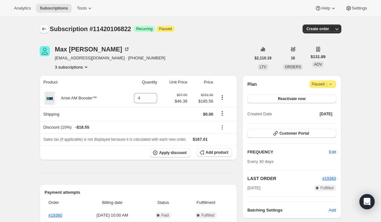
click at [43, 29] on icon "Subscriptions" at bounding box center [44, 29] width 6 height 6
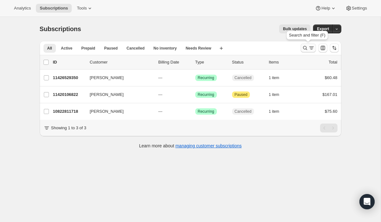
click at [303, 49] on icon "Search and filter results" at bounding box center [305, 48] width 4 height 4
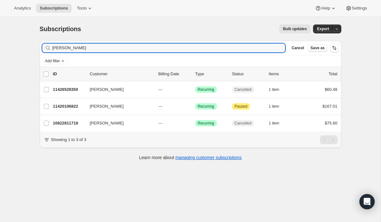
drag, startPoint x: 77, startPoint y: 49, endPoint x: 46, endPoint y: 46, distance: 31.9
click at [46, 46] on div "[PERSON_NAME] Clear" at bounding box center [163, 47] width 243 height 9
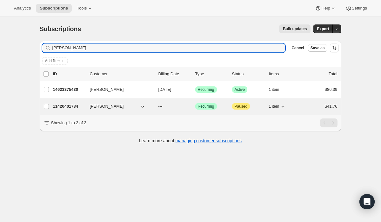
type input "[PERSON_NAME]"
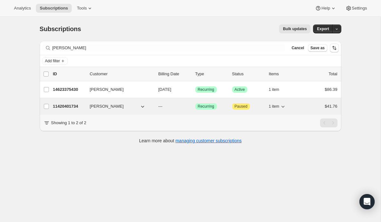
click at [69, 105] on p "11420401734" at bounding box center [69, 106] width 32 height 6
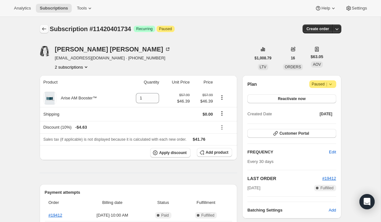
click at [41, 27] on icon "Subscriptions" at bounding box center [44, 29] width 6 height 6
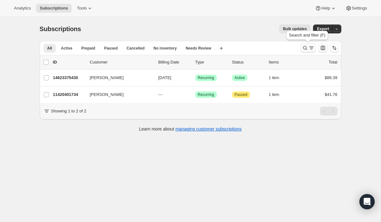
click at [303, 48] on icon "Search and filter results" at bounding box center [305, 48] width 6 height 6
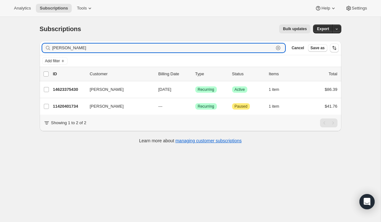
drag, startPoint x: 86, startPoint y: 50, endPoint x: 49, endPoint y: 48, distance: 37.2
click at [49, 48] on div "[PERSON_NAME] Clear" at bounding box center [163, 47] width 243 height 9
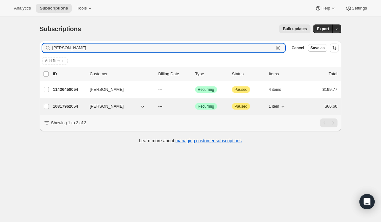
type input "[PERSON_NAME]"
click at [62, 107] on p "10817962054" at bounding box center [69, 106] width 32 height 6
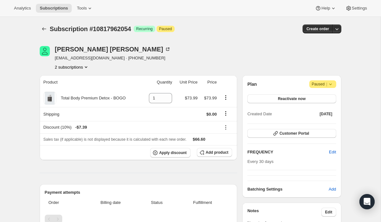
click at [66, 67] on button "2 subscriptions" at bounding box center [72, 67] width 35 height 6
click at [68, 90] on span "11436458054" at bounding box center [61, 89] width 25 height 5
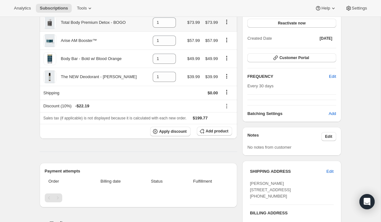
scroll to position [76, 0]
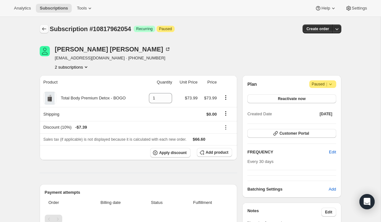
click at [42, 29] on icon "Subscriptions" at bounding box center [44, 29] width 6 height 6
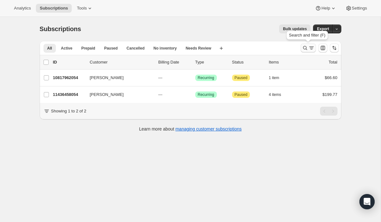
click at [305, 48] on icon "Search and filter results" at bounding box center [305, 48] width 6 height 6
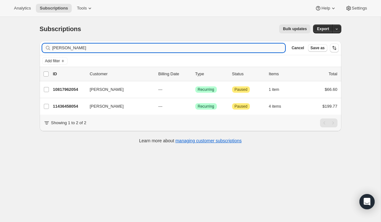
click at [242, 49] on input "[PERSON_NAME]" at bounding box center [168, 47] width 233 height 9
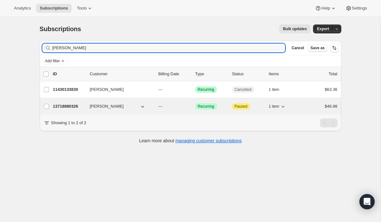
type input "[PERSON_NAME]"
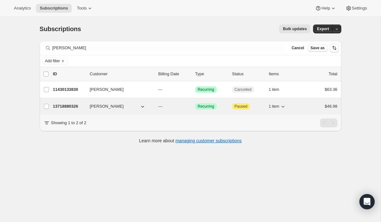
click at [72, 107] on p "13718880326" at bounding box center [69, 106] width 32 height 6
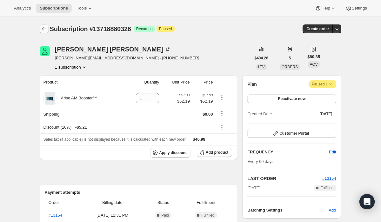
click at [44, 30] on icon "Subscriptions" at bounding box center [44, 29] width 6 height 6
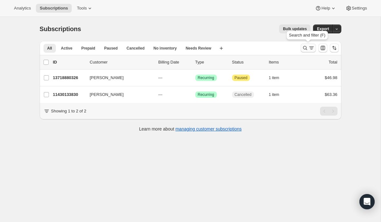
click at [304, 49] on icon "Search and filter results" at bounding box center [305, 48] width 6 height 6
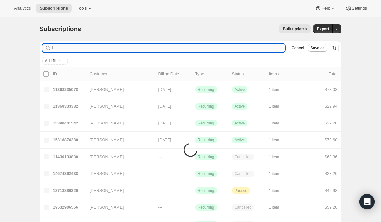
type input "L"
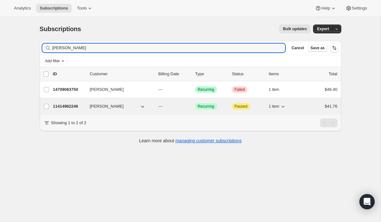
type input "[PERSON_NAME]"
click at [73, 107] on p "11414962246" at bounding box center [69, 106] width 32 height 6
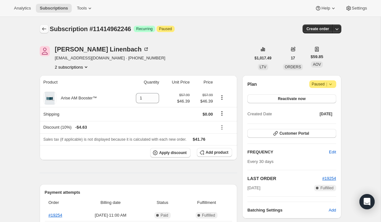
click at [43, 29] on icon "Subscriptions" at bounding box center [44, 28] width 4 height 3
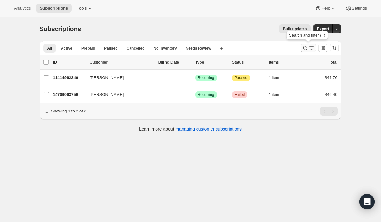
click at [306, 49] on icon "Search and filter results" at bounding box center [305, 48] width 4 height 4
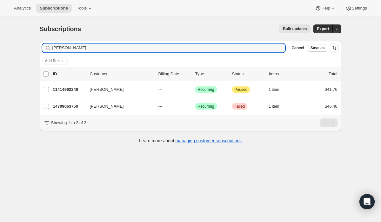
drag, startPoint x: 76, startPoint y: 48, endPoint x: 46, endPoint y: 48, distance: 30.5
click at [47, 48] on div "[PERSON_NAME]" at bounding box center [163, 47] width 243 height 9
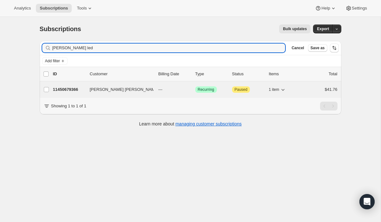
type input "[PERSON_NAME] led"
click at [62, 92] on p "11450679366" at bounding box center [69, 89] width 32 height 6
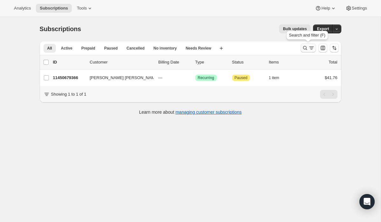
click at [303, 47] on icon "Search and filter results" at bounding box center [305, 48] width 6 height 6
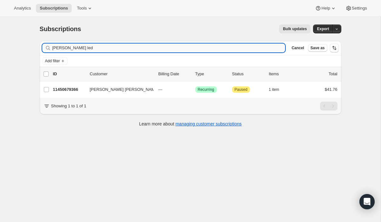
click at [214, 47] on input "valle led" at bounding box center [168, 47] width 233 height 9
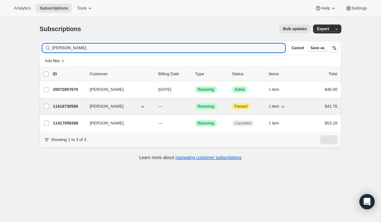
type input "carmela"
click at [75, 104] on p "11418730566" at bounding box center [69, 106] width 32 height 6
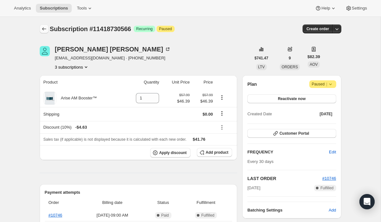
click at [43, 28] on icon "Subscriptions" at bounding box center [44, 28] width 4 height 3
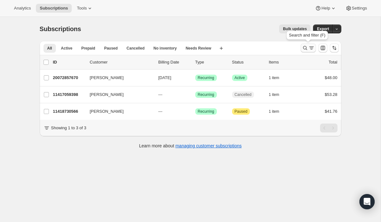
click at [305, 49] on icon "Search and filter results" at bounding box center [305, 48] width 4 height 4
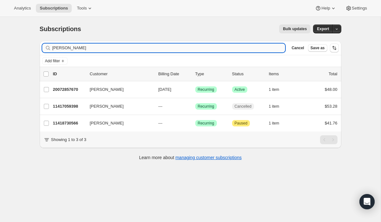
click at [193, 50] on input "carmela" at bounding box center [168, 47] width 233 height 9
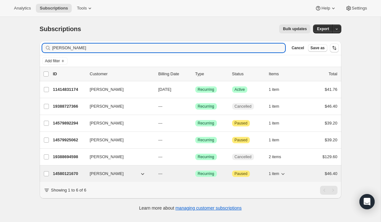
type input "julie brooks"
click at [74, 174] on p "14580121670" at bounding box center [69, 173] width 32 height 6
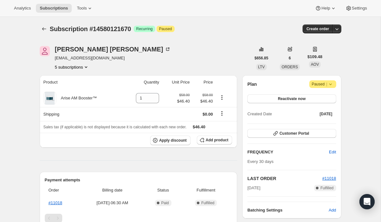
click at [80, 66] on button "5 subscriptions" at bounding box center [72, 67] width 35 height 6
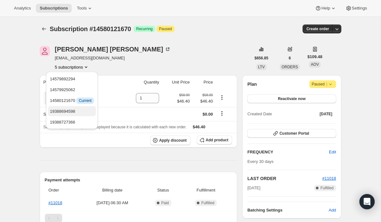
click at [75, 109] on span "19388694598" at bounding box center [62, 111] width 25 height 5
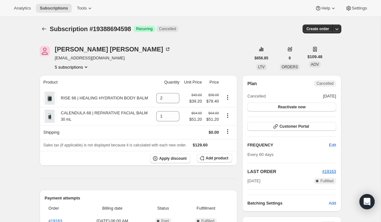
click at [72, 66] on button "5 subscriptions" at bounding box center [72, 67] width 35 height 6
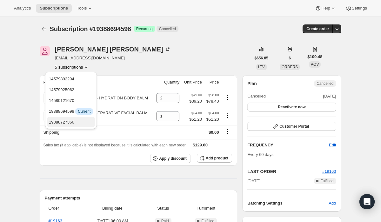
click at [74, 122] on span "19388727366" at bounding box center [61, 122] width 25 height 5
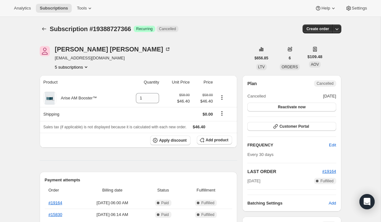
click at [74, 66] on button "5 subscriptions" at bounding box center [72, 67] width 35 height 6
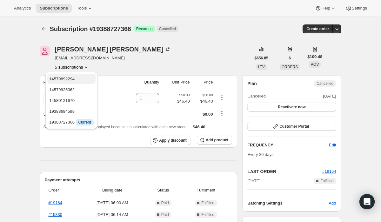
click at [75, 80] on span "14579892294" at bounding box center [61, 78] width 25 height 5
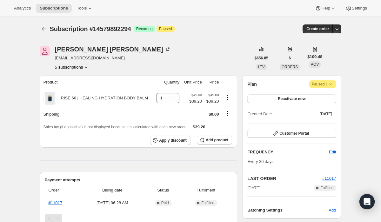
click at [74, 66] on button "5 subscriptions" at bounding box center [72, 67] width 35 height 6
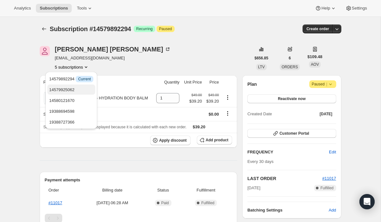
click at [74, 89] on span "14579925062" at bounding box center [61, 89] width 25 height 5
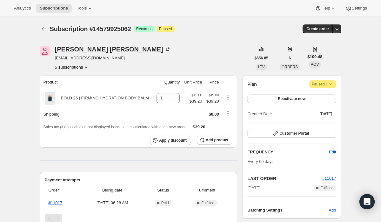
click at [74, 66] on button "5 subscriptions" at bounding box center [72, 67] width 35 height 6
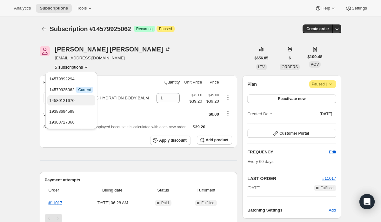
click at [75, 100] on span "14580121670" at bounding box center [61, 100] width 25 height 5
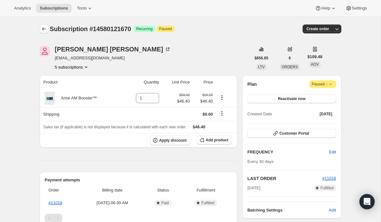
click at [45, 28] on icon "Subscriptions" at bounding box center [44, 29] width 6 height 6
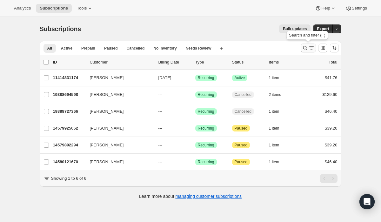
click at [304, 47] on icon "Search and filter results" at bounding box center [305, 48] width 6 height 6
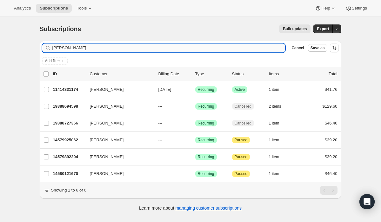
click at [243, 47] on input "julie brooks" at bounding box center [168, 47] width 233 height 9
type input "j"
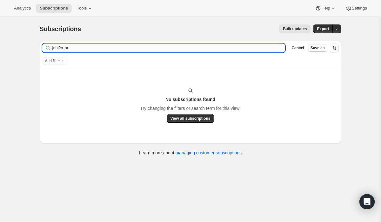
click at [54, 49] on input "jnnifer or" at bounding box center [168, 47] width 233 height 9
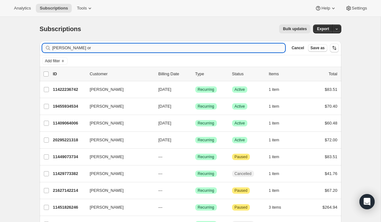
click at [76, 49] on input "jennifer or" at bounding box center [168, 47] width 233 height 9
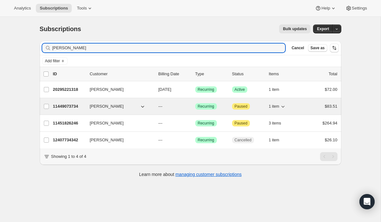
type input "jennifer orr"
click at [76, 105] on p "11449073734" at bounding box center [69, 106] width 32 height 6
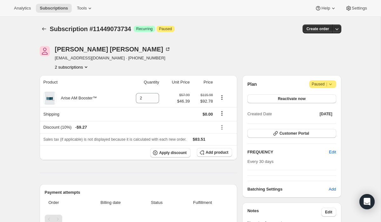
click at [76, 65] on button "2 subscriptions" at bounding box center [72, 67] width 35 height 6
click at [76, 92] on span "11451826246" at bounding box center [71, 90] width 44 height 6
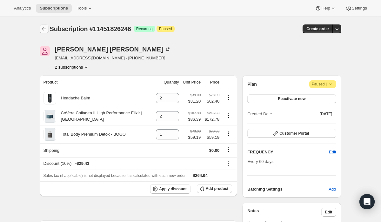
click at [43, 28] on icon "Subscriptions" at bounding box center [44, 28] width 4 height 3
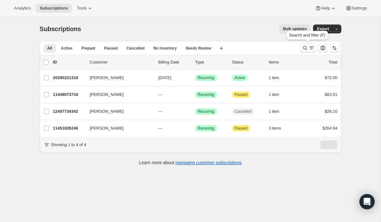
click at [305, 46] on icon "Search and filter results" at bounding box center [305, 48] width 4 height 4
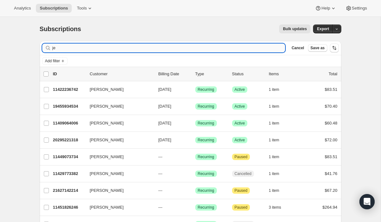
type input "j"
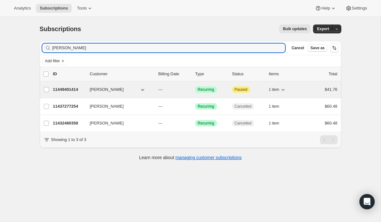
type input "sherri kell"
click at [77, 90] on p "11449401414" at bounding box center [69, 89] width 32 height 6
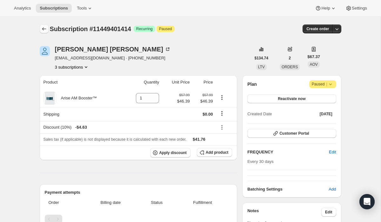
click at [43, 29] on icon "Subscriptions" at bounding box center [44, 29] width 6 height 6
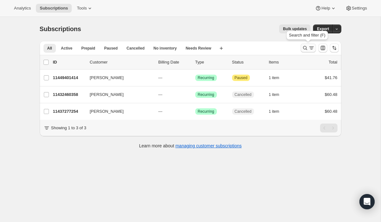
click at [302, 47] on icon "Search and filter results" at bounding box center [305, 48] width 6 height 6
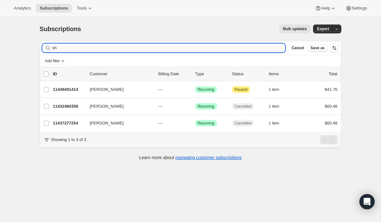
type input "s"
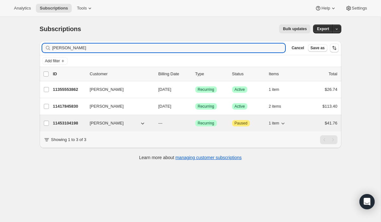
type input "carla w"
click at [66, 123] on p "11453104198" at bounding box center [69, 123] width 32 height 6
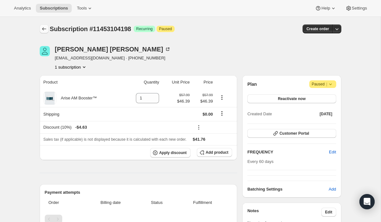
click at [45, 27] on icon "Subscriptions" at bounding box center [44, 29] width 6 height 6
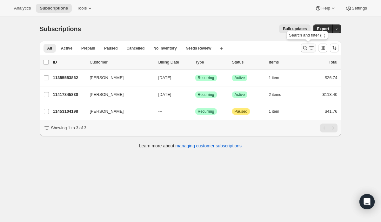
click at [303, 45] on icon "Search and filter results" at bounding box center [305, 48] width 6 height 6
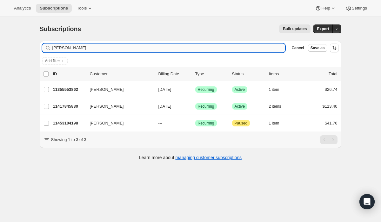
click at [257, 47] on input "carla w" at bounding box center [168, 47] width 233 height 9
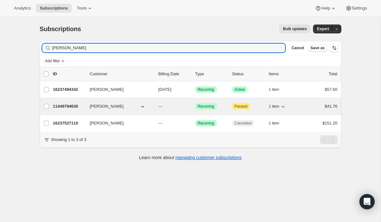
type input "ann shipley"
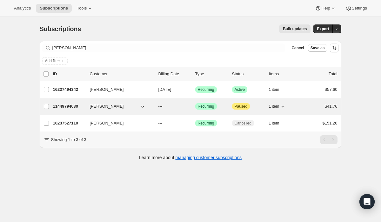
click at [74, 105] on p "11449794630" at bounding box center [69, 106] width 32 height 6
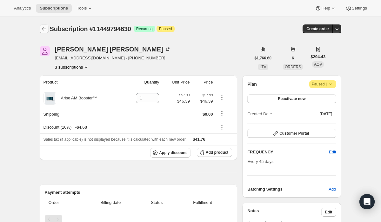
click at [42, 27] on icon "Subscriptions" at bounding box center [44, 29] width 6 height 6
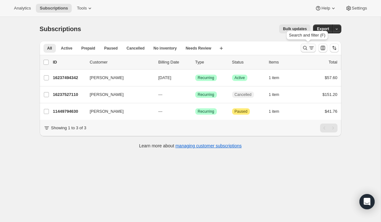
click at [305, 48] on icon "Search and filter results" at bounding box center [305, 48] width 6 height 6
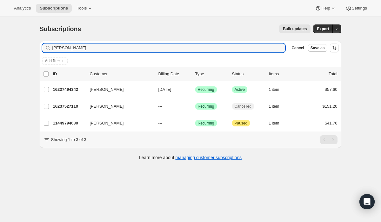
drag, startPoint x: 205, startPoint y: 49, endPoint x: 49, endPoint y: 47, distance: 156.1
click at [49, 47] on div "ann shipley Clear" at bounding box center [163, 47] width 243 height 9
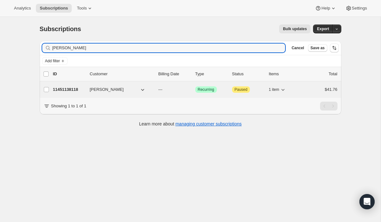
type input "christine cat"
click at [60, 88] on p "11451138118" at bounding box center [69, 89] width 32 height 6
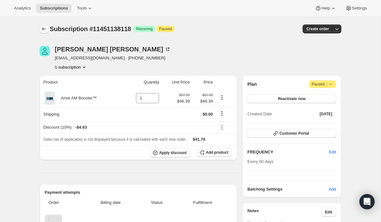
click at [40, 30] on button "Subscriptions" at bounding box center [44, 28] width 9 height 9
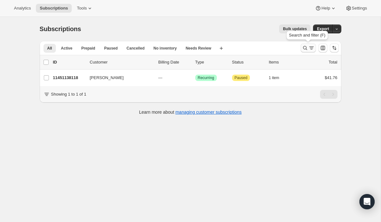
click at [304, 49] on icon "Search and filter results" at bounding box center [305, 48] width 4 height 4
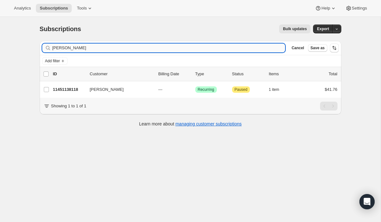
click at [239, 49] on input "christine cat" at bounding box center [168, 47] width 233 height 9
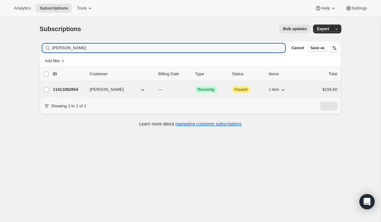
type input "candace benoit"
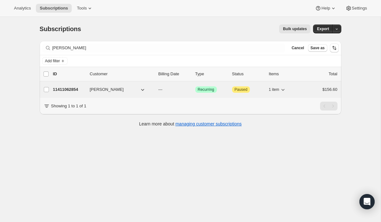
click at [74, 89] on p "11411062854" at bounding box center [69, 89] width 32 height 6
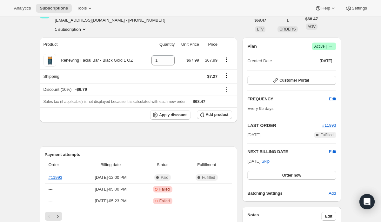
scroll to position [34, 0]
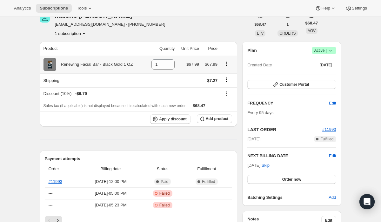
click at [50, 64] on icon at bounding box center [50, 64] width 6 height 6
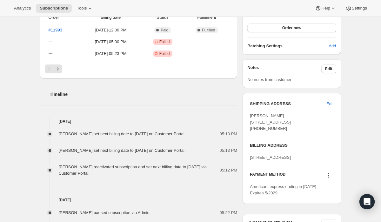
scroll to position [187, 0]
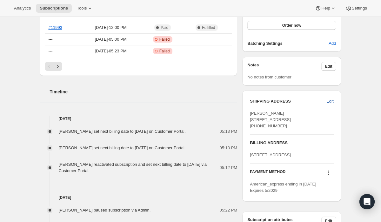
click at [330, 101] on span "Edit" at bounding box center [329, 101] width 7 height 6
select select "GA"
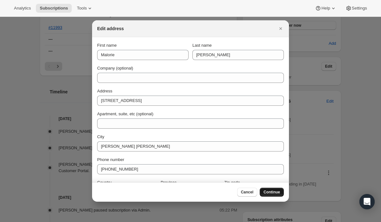
click at [272, 192] on span "Continue" at bounding box center [271, 191] width 16 height 5
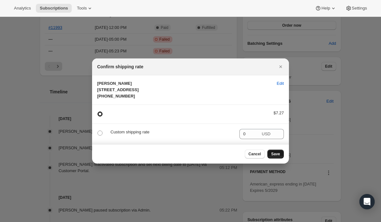
click at [276, 156] on span "Save" at bounding box center [275, 153] width 9 height 5
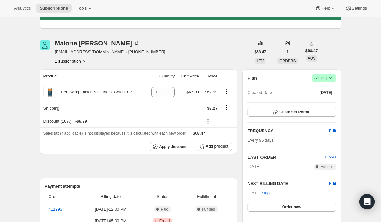
scroll to position [35, 0]
